Goal: Information Seeking & Learning: Find specific fact

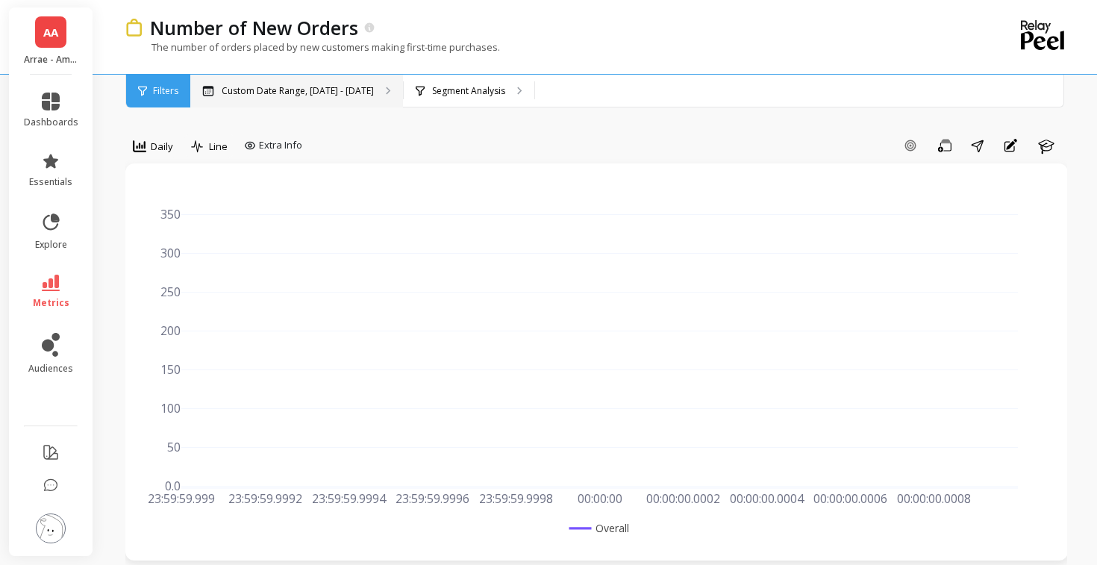
click at [337, 99] on div "Custom Date Range, [DATE] - [DATE]" at bounding box center [296, 91] width 213 height 33
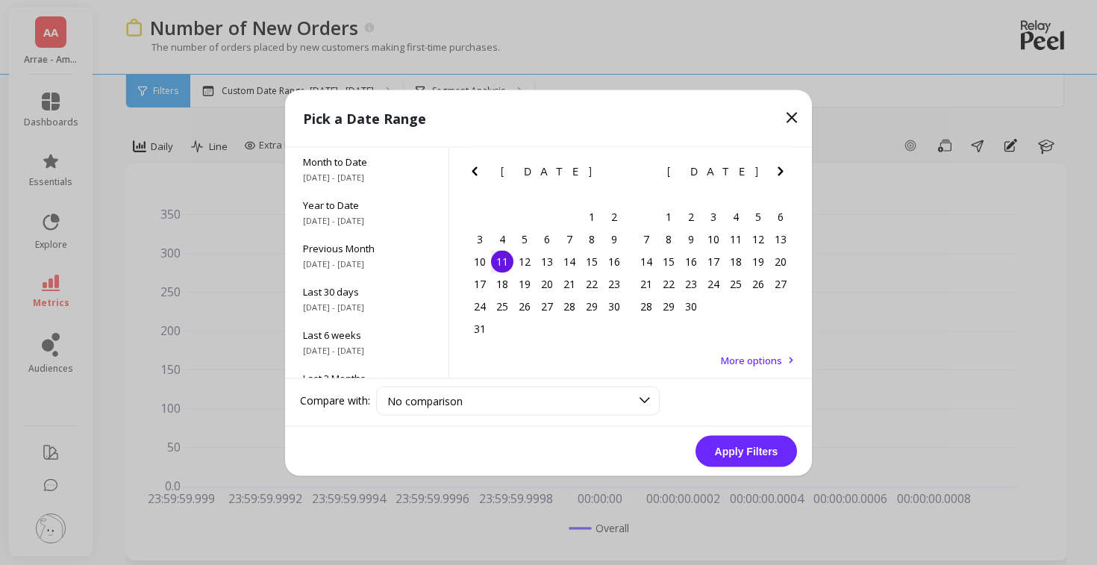
click at [777, 167] on icon "Next Month" at bounding box center [781, 171] width 18 height 18
click at [509, 268] on div "13" at bounding box center [502, 261] width 22 height 22
click at [741, 446] on button "Apply Filters" at bounding box center [747, 450] width 102 height 31
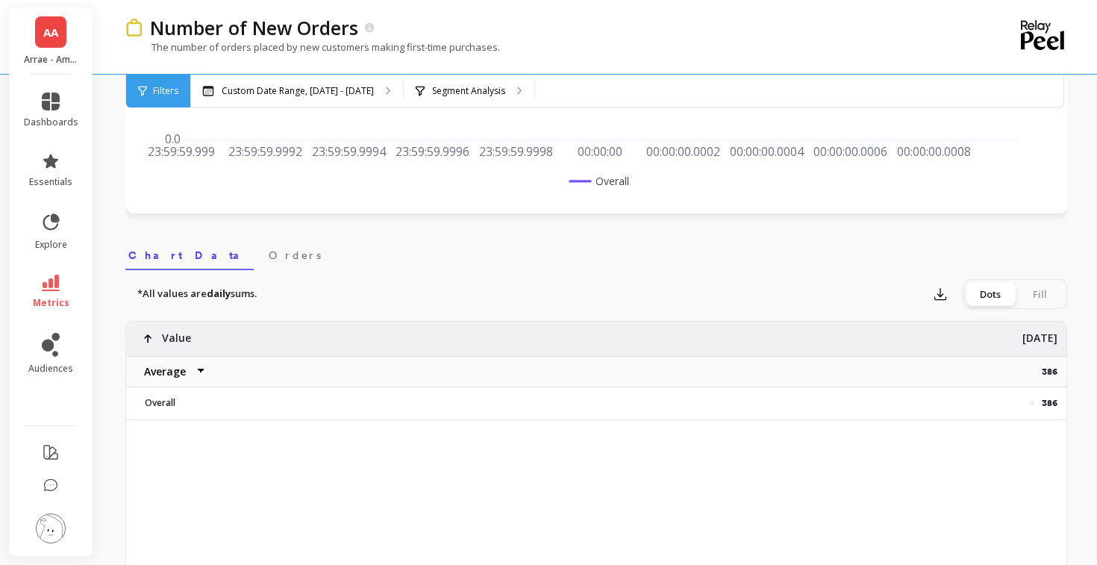
scroll to position [349, 0]
click at [1040, 372] on div "386" at bounding box center [670, 370] width 791 height 31
copy p "386"
